Goal: Transaction & Acquisition: Purchase product/service

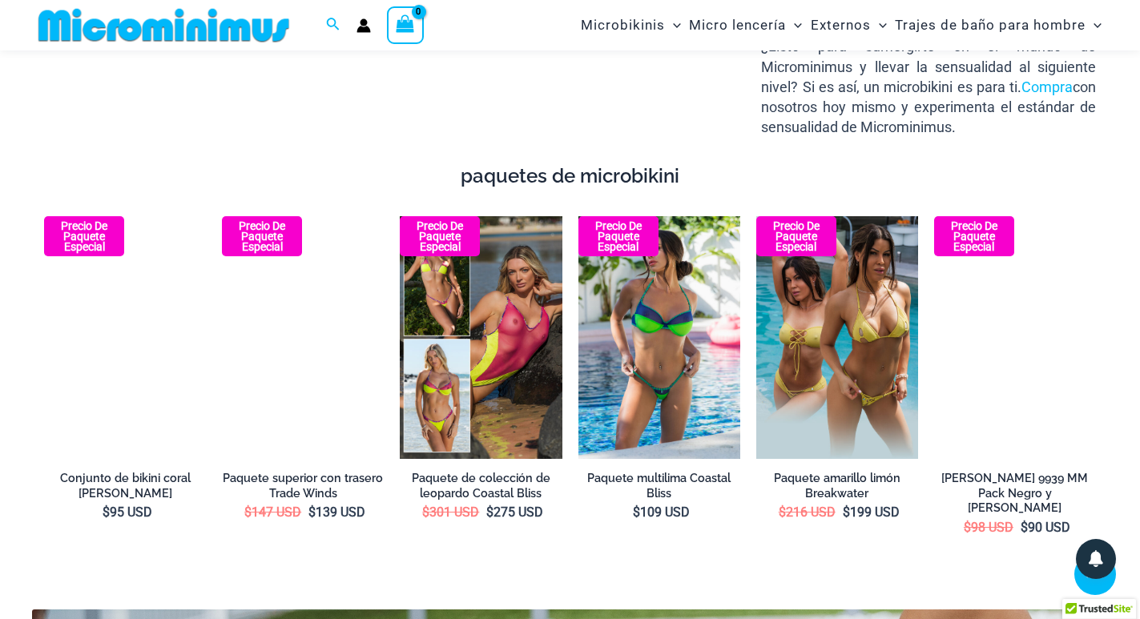
scroll to position [2068, 0]
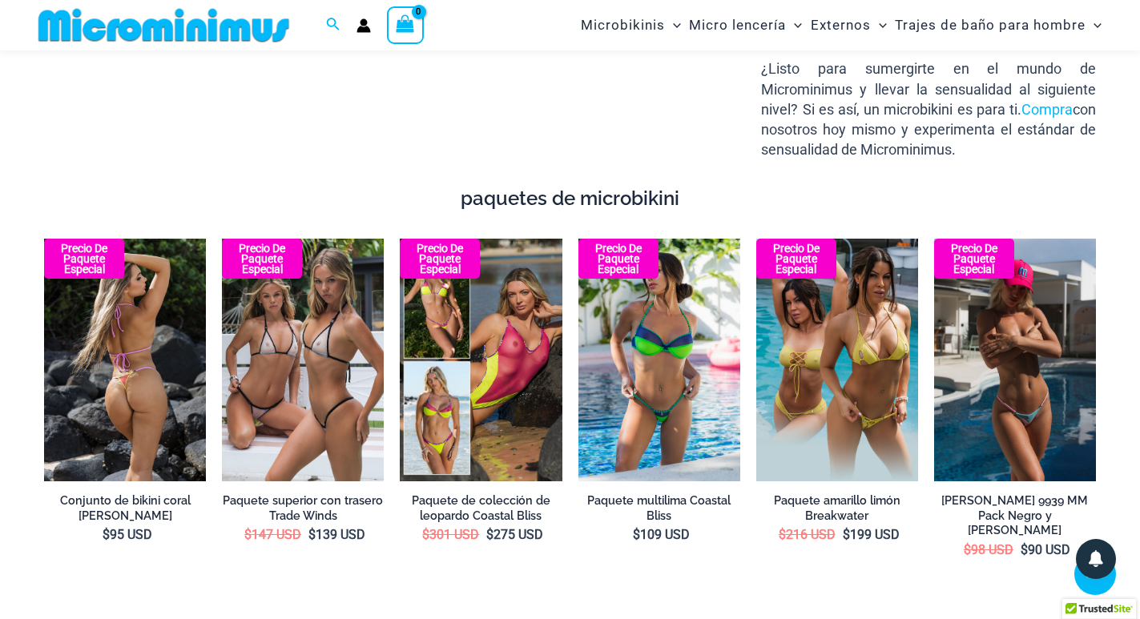
click at [106, 421] on img at bounding box center [125, 360] width 162 height 243
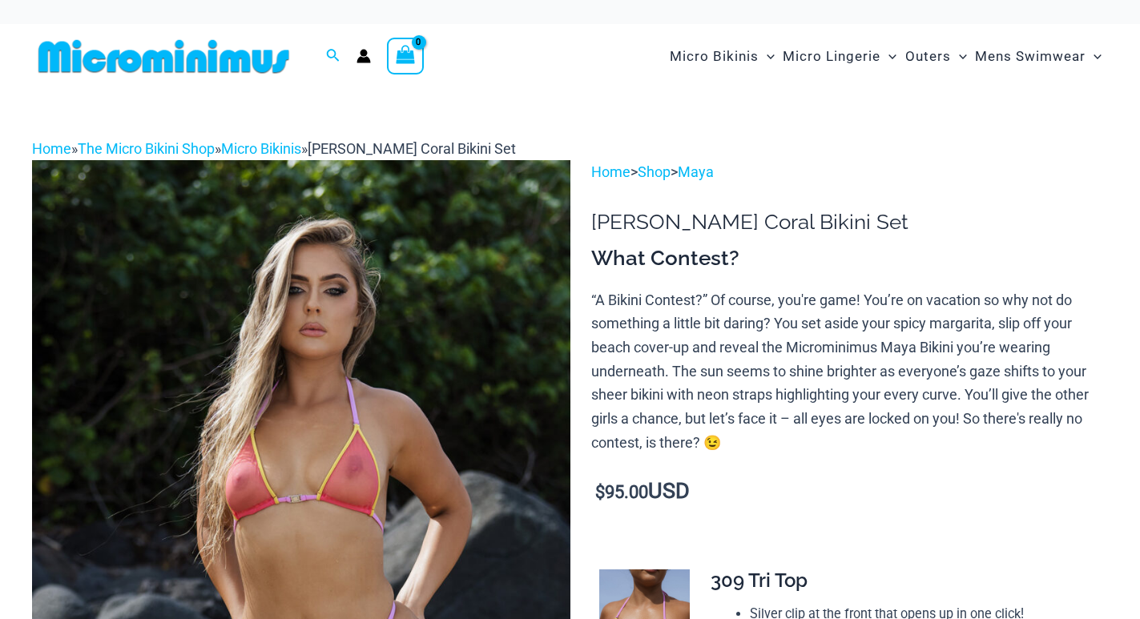
scroll to position [316, 0]
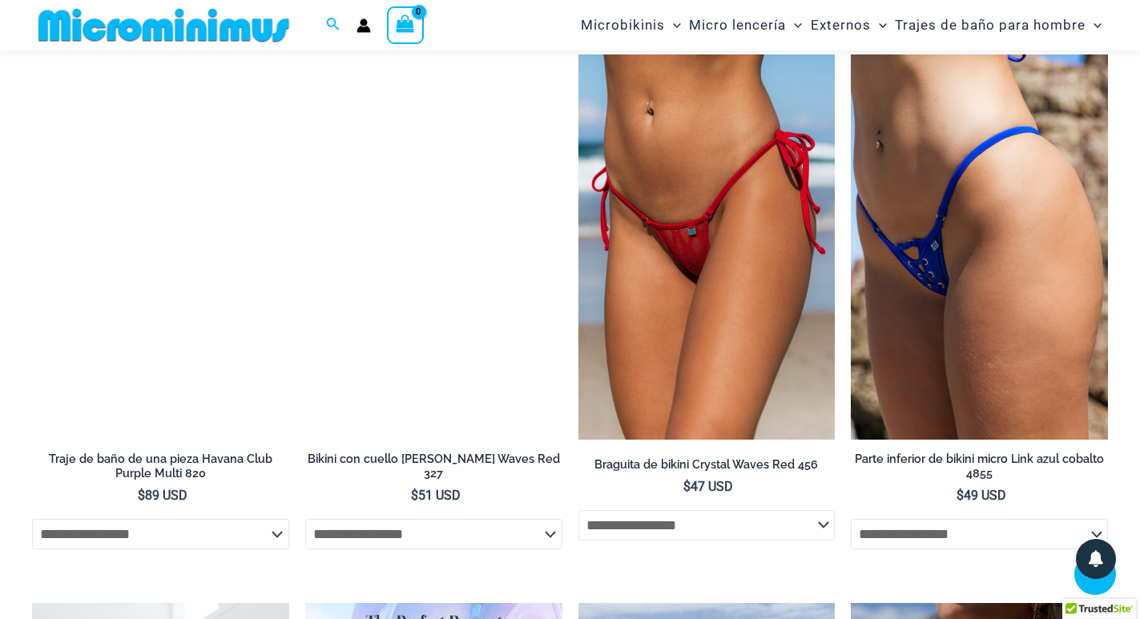
scroll to position [3123, 0]
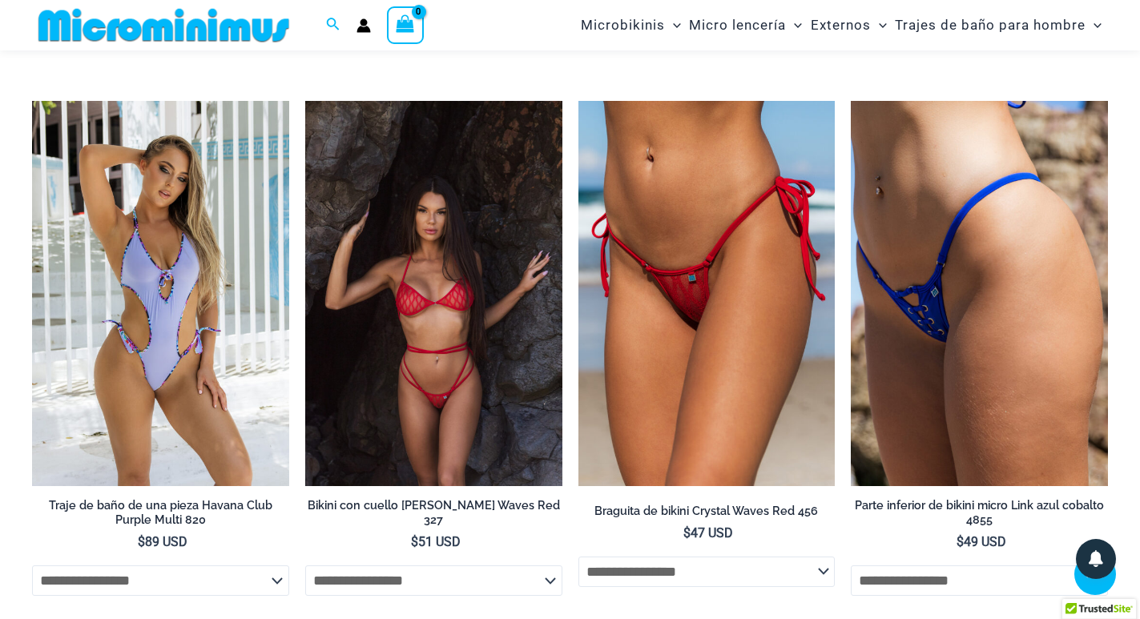
click at [389, 326] on img at bounding box center [433, 293] width 257 height 385
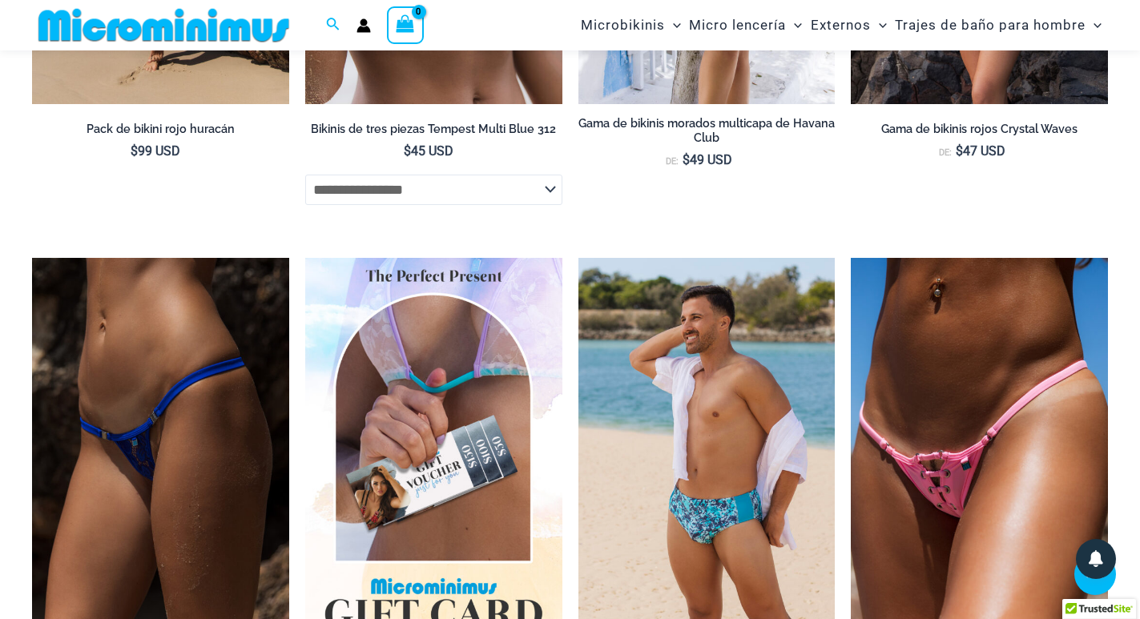
scroll to position [3590, 0]
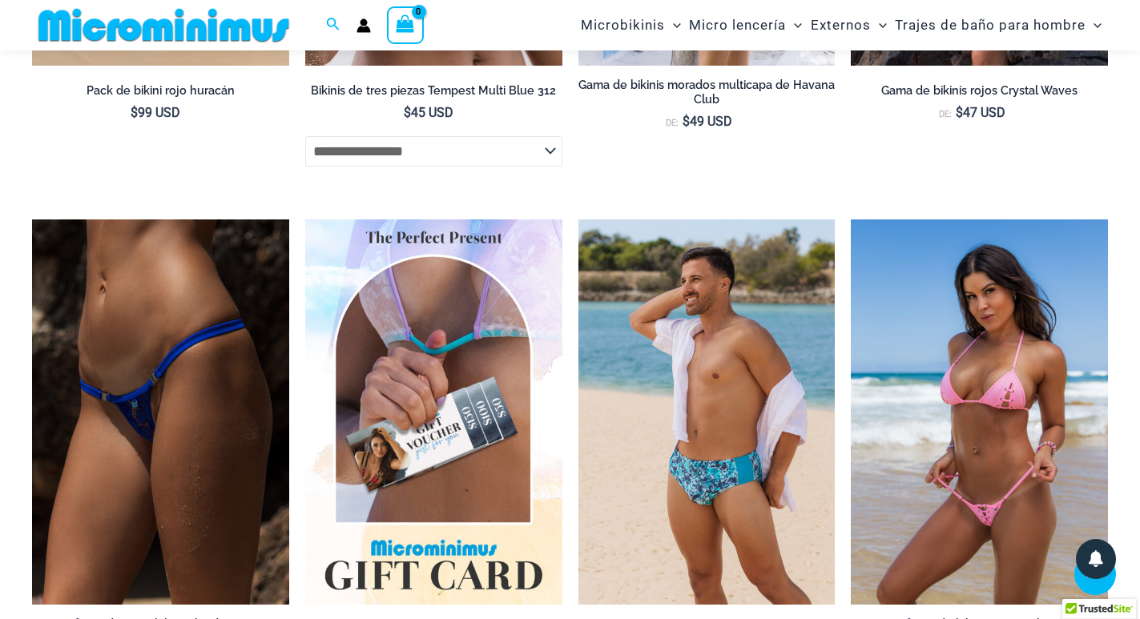
click at [949, 272] on img at bounding box center [979, 411] width 257 height 385
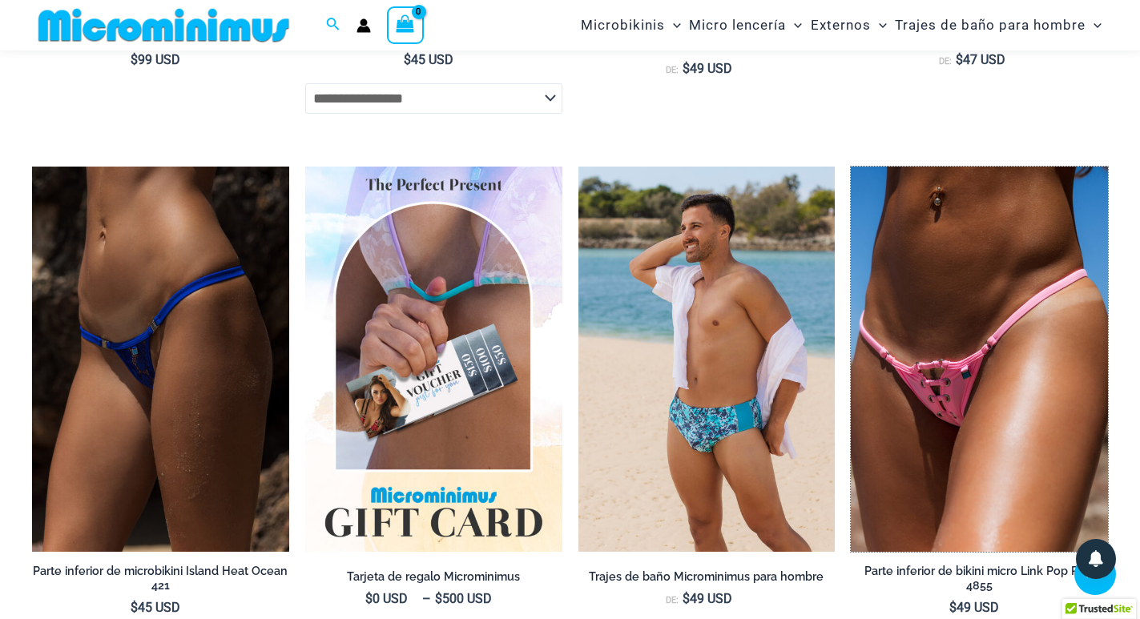
scroll to position [3923, 0]
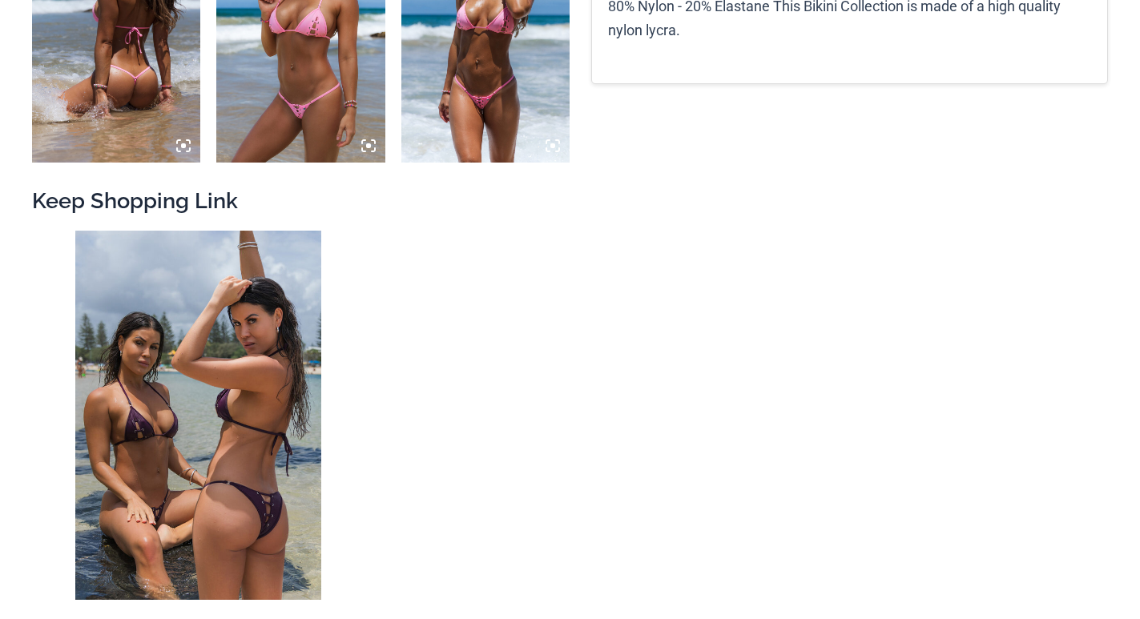
scroll to position [1442, 0]
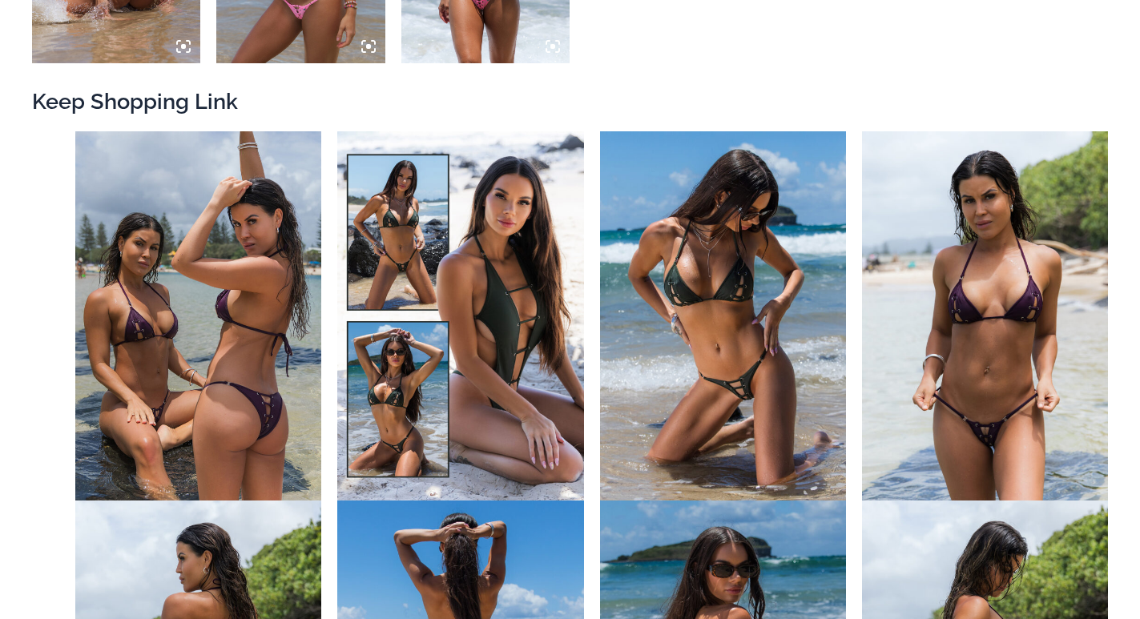
click at [674, 348] on img at bounding box center [723, 315] width 246 height 369
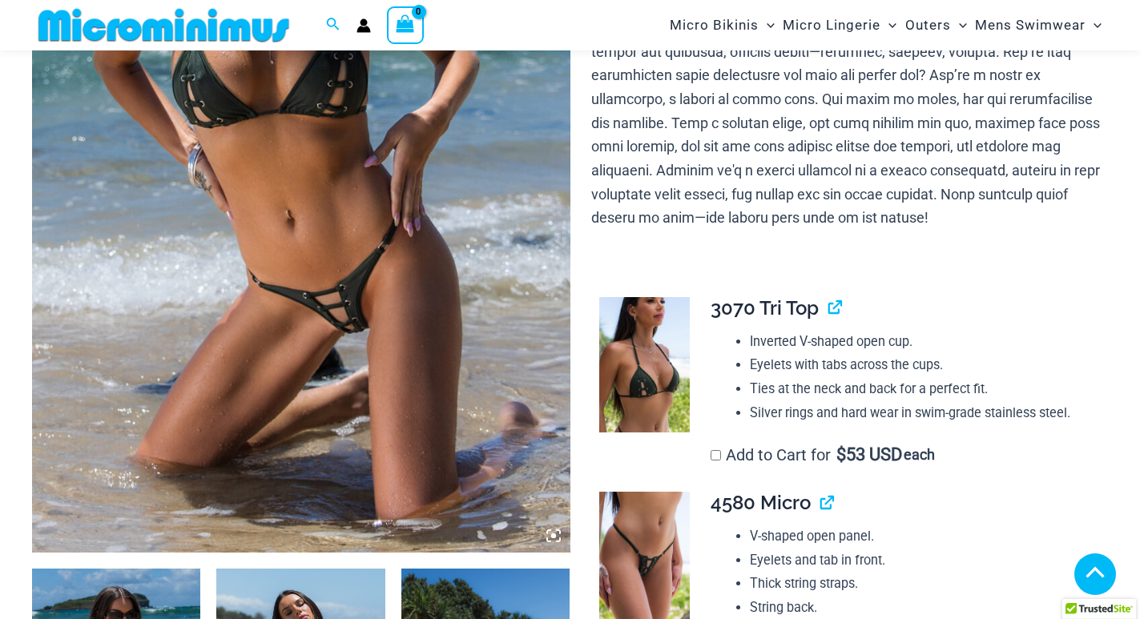
scroll to position [393, 0]
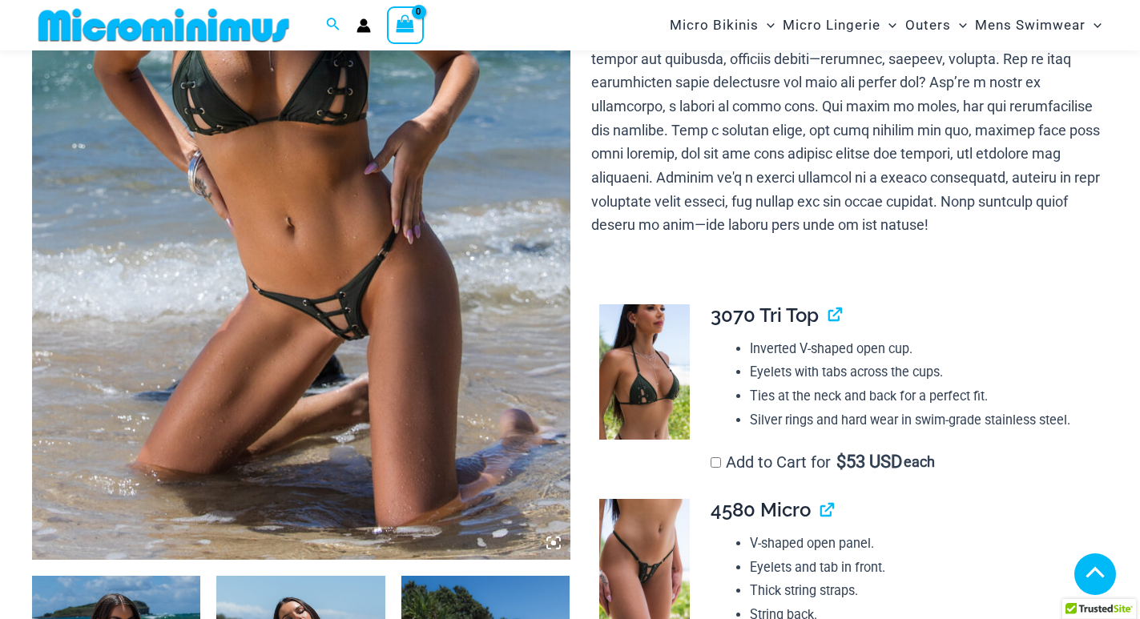
click at [550, 545] on icon at bounding box center [553, 543] width 14 height 14
click at [556, 546] on icon at bounding box center [553, 543] width 14 height 14
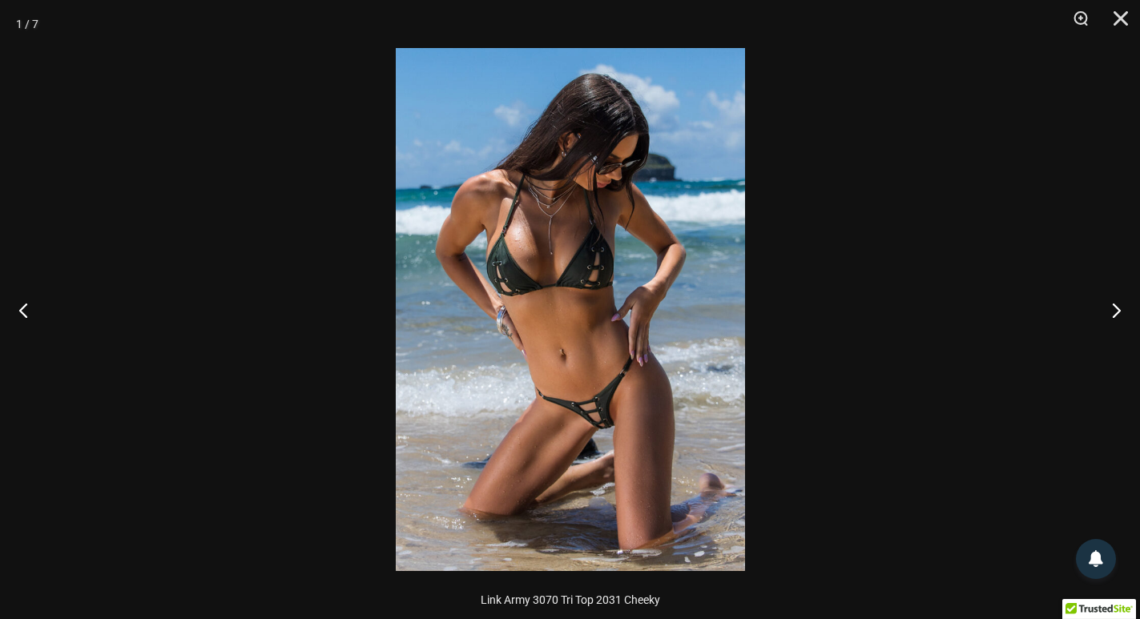
click at [571, 457] on img at bounding box center [570, 309] width 349 height 523
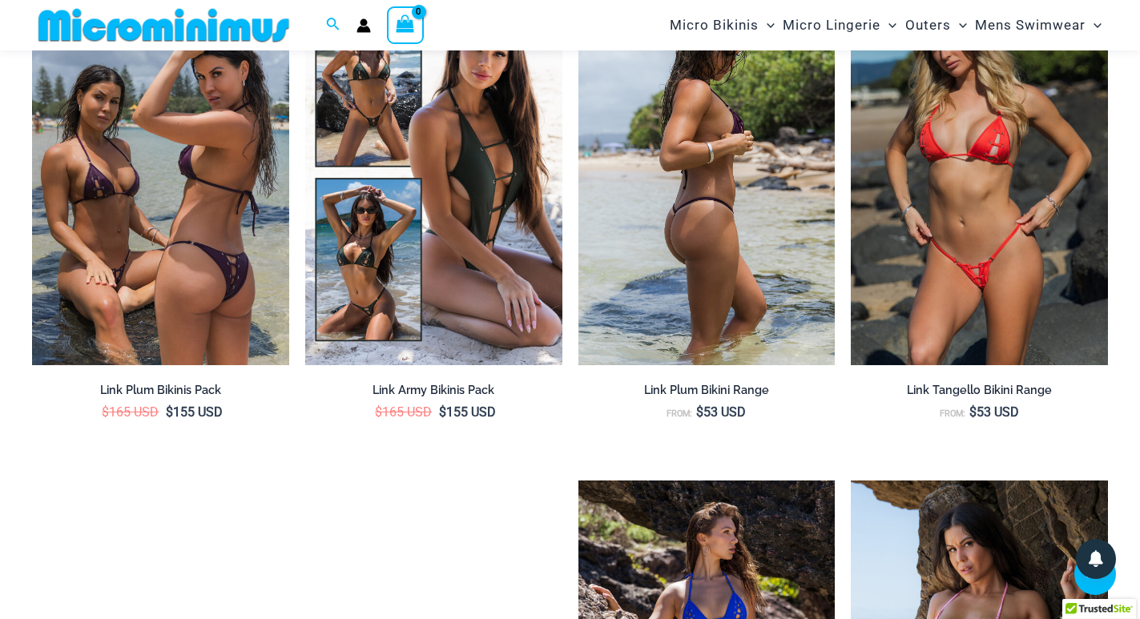
scroll to position [2395, 0]
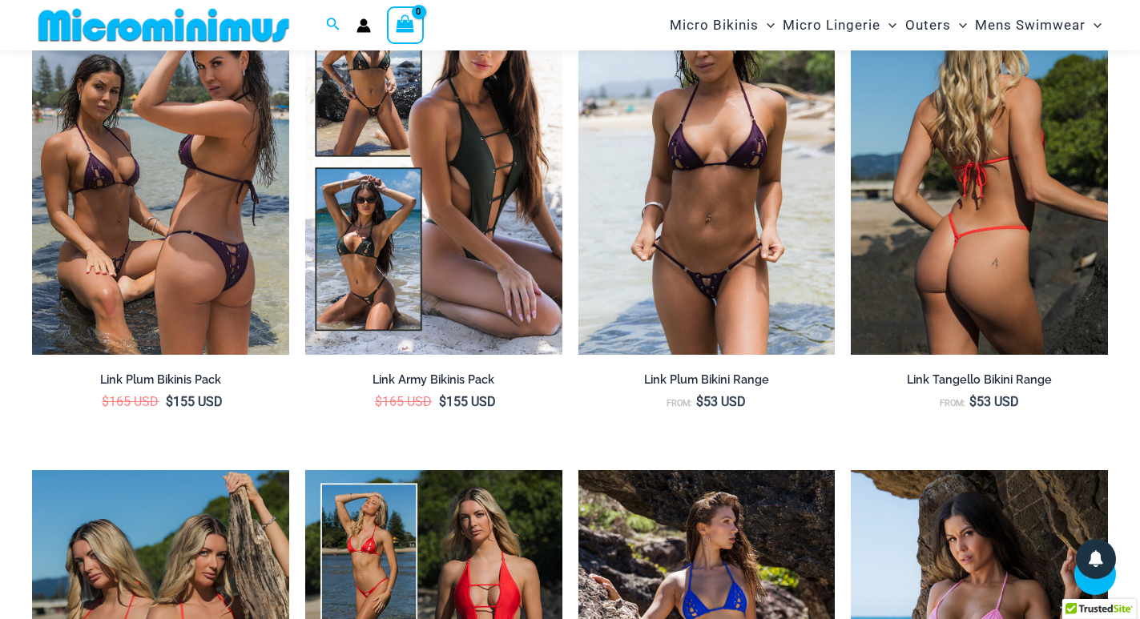
click at [1008, 223] on img at bounding box center [979, 162] width 257 height 385
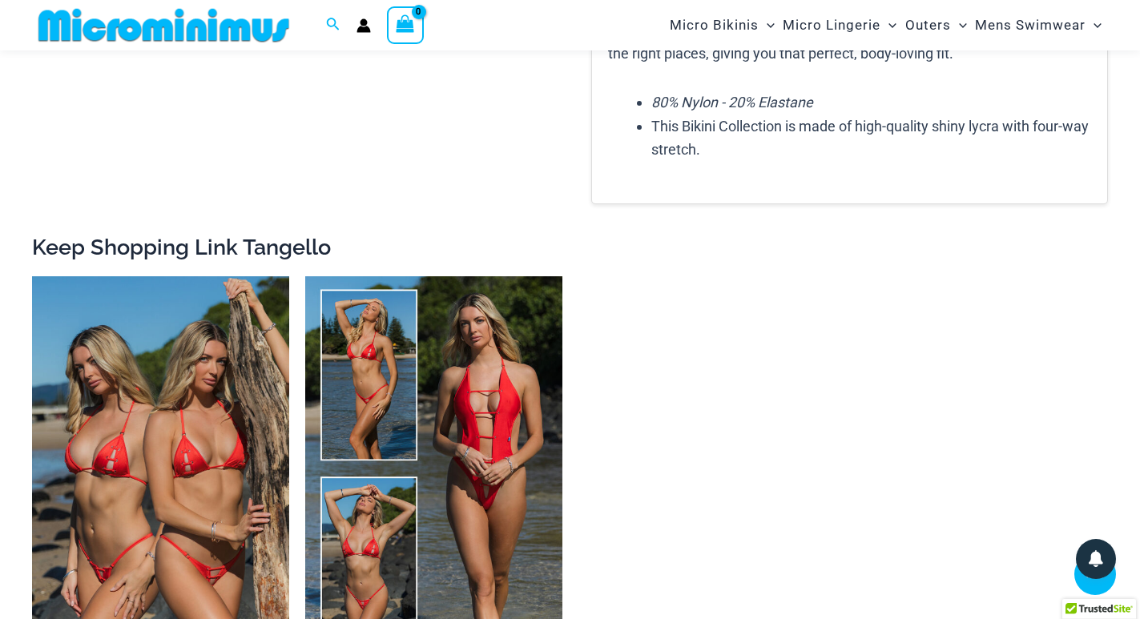
scroll to position [2323, 0]
